Goal: Task Accomplishment & Management: Complete application form

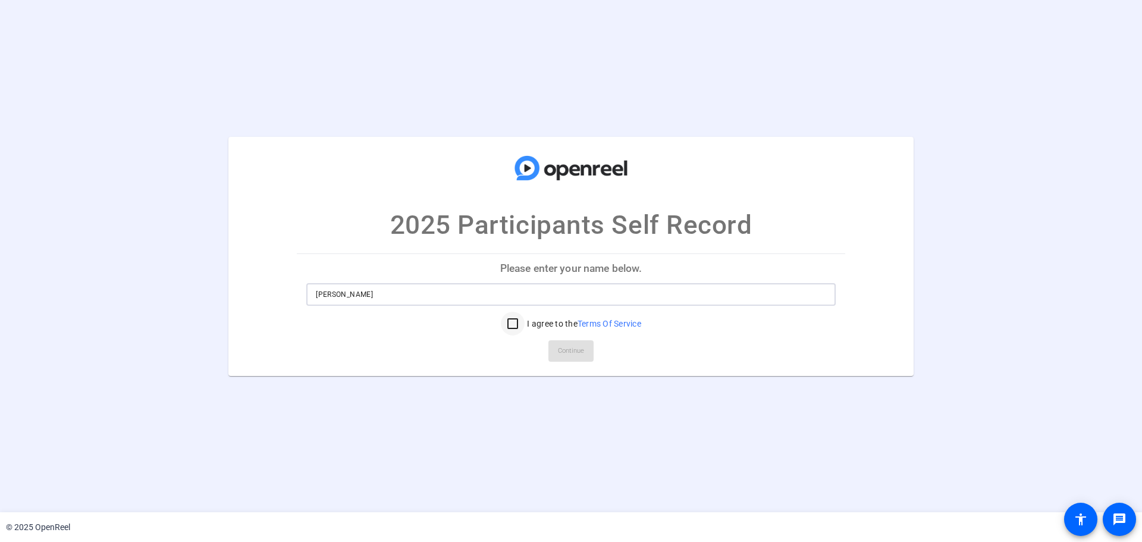
type input "[PERSON_NAME]"
click at [514, 324] on input "I agree to the Terms Of Service" at bounding box center [513, 324] width 24 height 24
checkbox input "true"
click at [559, 351] on span "Continue" at bounding box center [571, 351] width 26 height 18
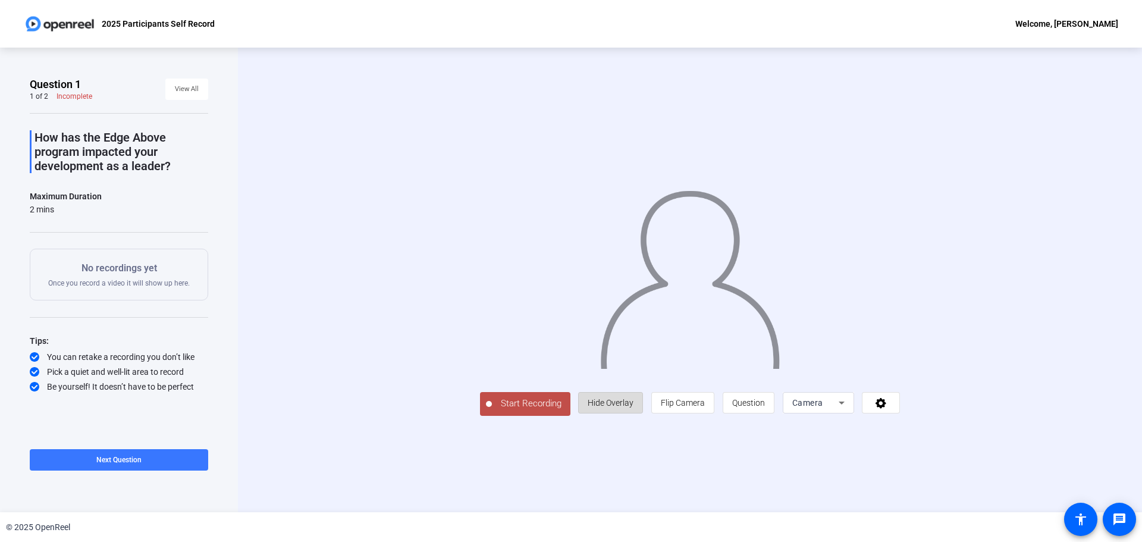
click at [615, 403] on span "Hide Overlay" at bounding box center [611, 403] width 46 height 10
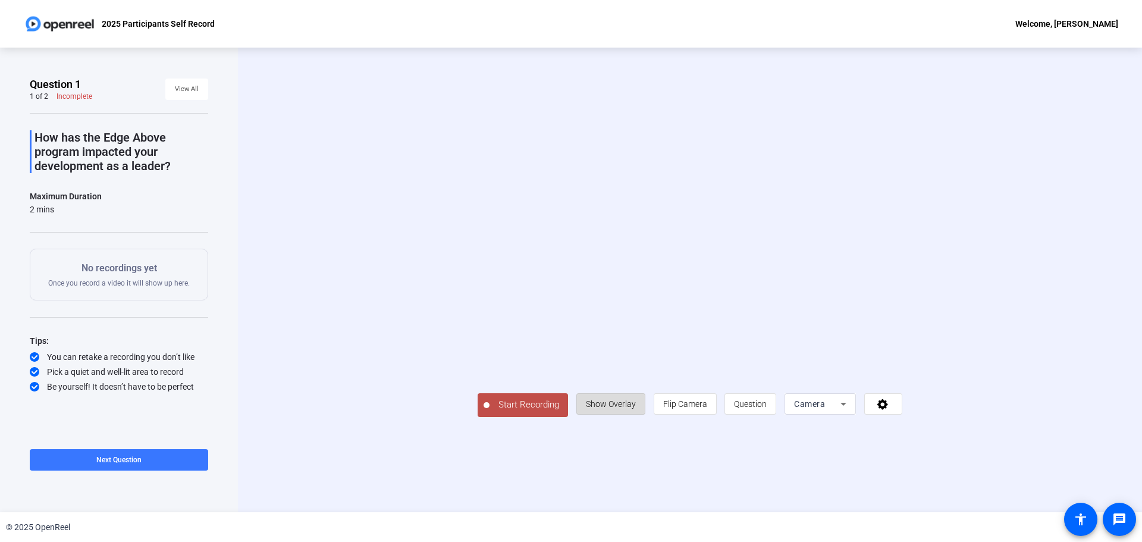
click at [615, 403] on span "Show Overlay" at bounding box center [611, 404] width 50 height 10
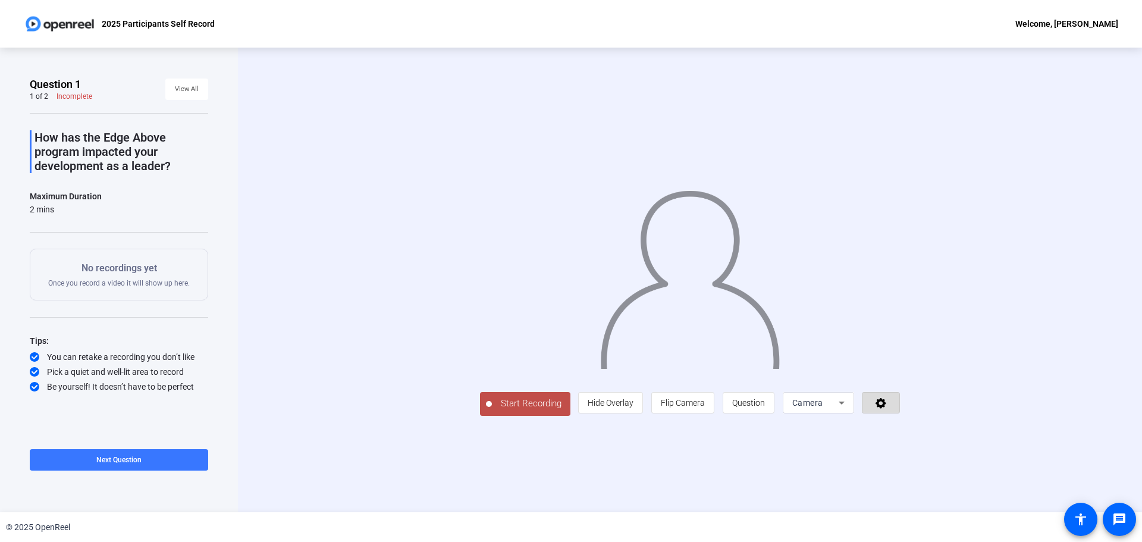
click at [889, 403] on span at bounding box center [881, 403] width 37 height 29
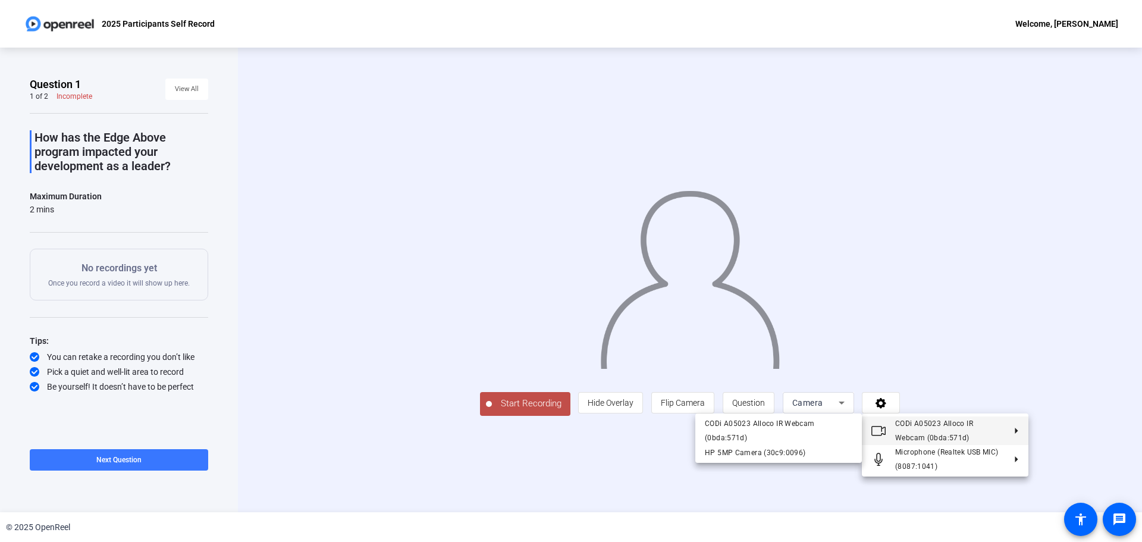
click at [942, 306] on div at bounding box center [571, 271] width 1142 height 542
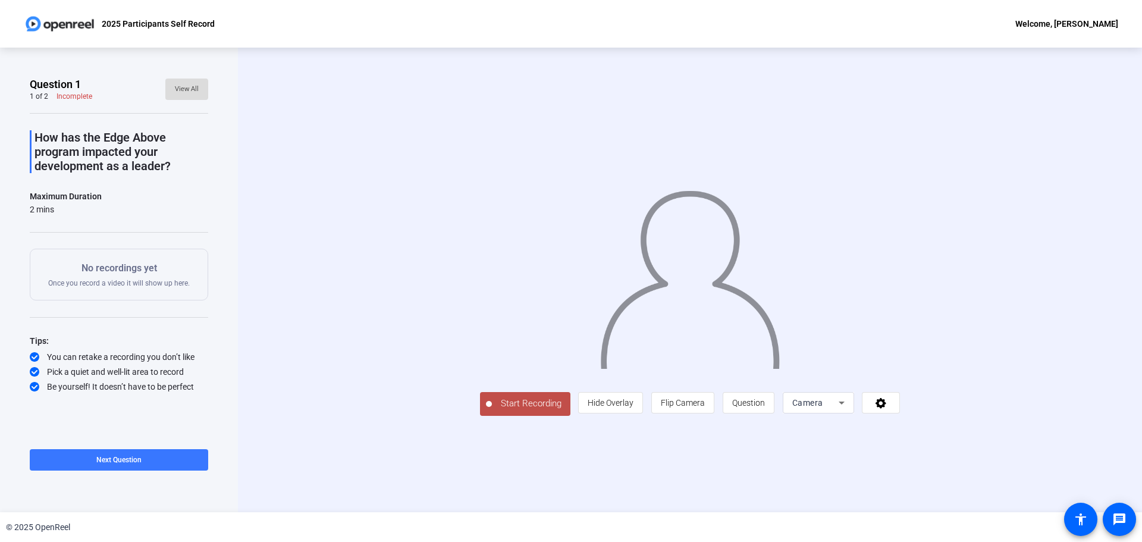
click at [186, 89] on span "View All" at bounding box center [187, 89] width 24 height 18
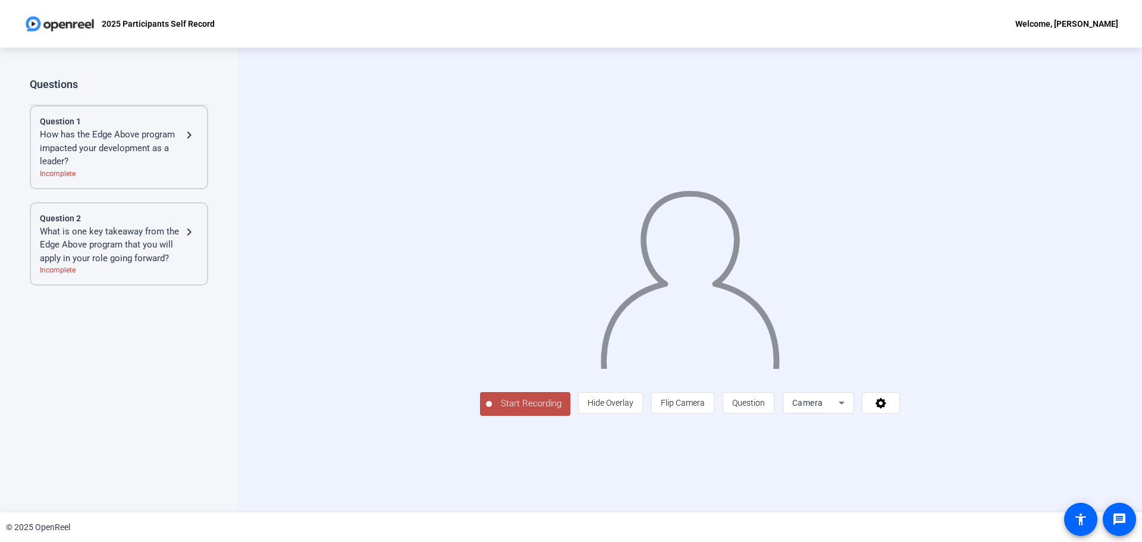
click at [189, 136] on mat-icon "navigate_next" at bounding box center [189, 135] width 14 height 14
